Goal: Information Seeking & Learning: Learn about a topic

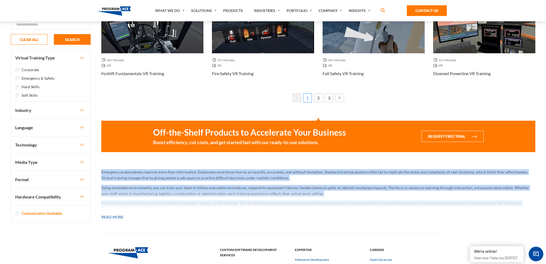
scroll to position [436, 0]
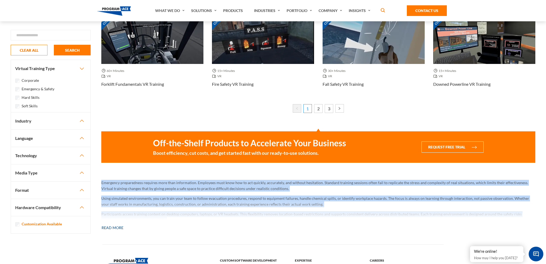
drag, startPoint x: 103, startPoint y: 50, endPoint x: 115, endPoint y: 228, distance: 178.5
click at [115, 228] on button "Read more" at bounding box center [112, 228] width 22 height 12
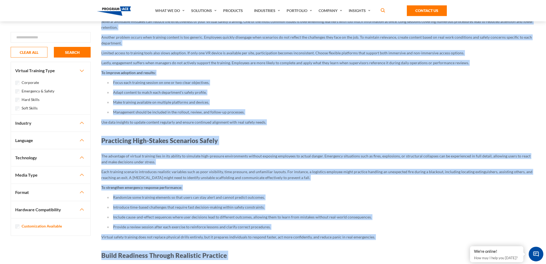
scroll to position [1225, 0]
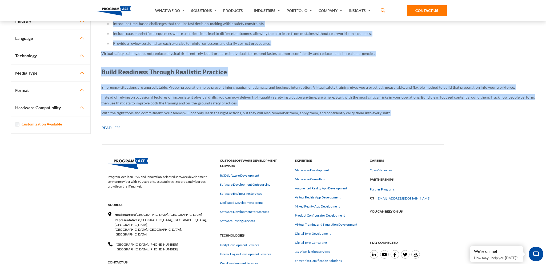
copy div "Emergency & Safety Virtual Training Emergency preparedness requires more than i…"
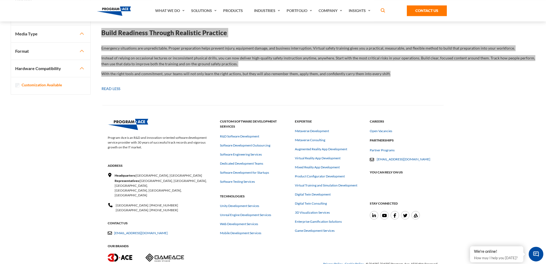
scroll to position [1266, 0]
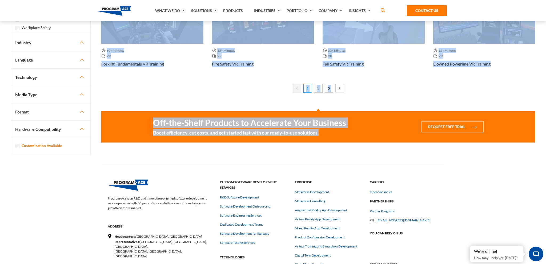
scroll to position [378, 0]
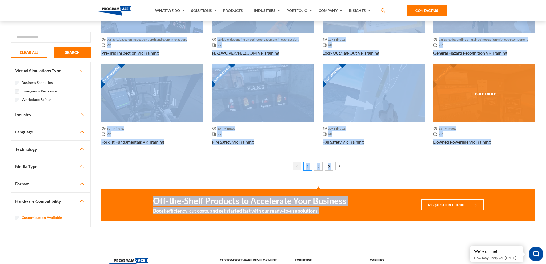
drag, startPoint x: 102, startPoint y: 46, endPoint x: 524, endPoint y: 151, distance: 434.9
copy div "Customizable VR Arc Flash (Office) VR Training Customizable VR Electrical Safet…"
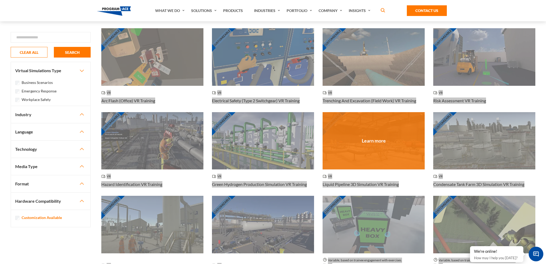
scroll to position [0, 0]
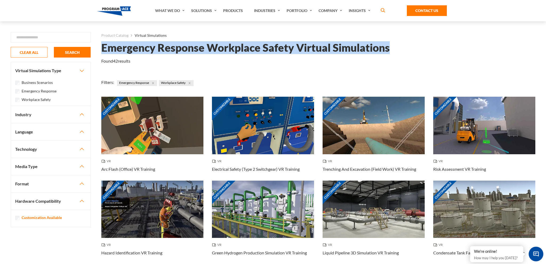
drag, startPoint x: 389, startPoint y: 48, endPoint x: 102, endPoint y: 51, distance: 287.2
click at [102, 51] on h1 "Emergency Response Workplace Safety Virtual Simulations" at bounding box center [245, 47] width 289 height 9
copy h1 "Emergency Response Workplace Safety Virtual Simulations"
